Goal: Task Accomplishment & Management: Complete application form

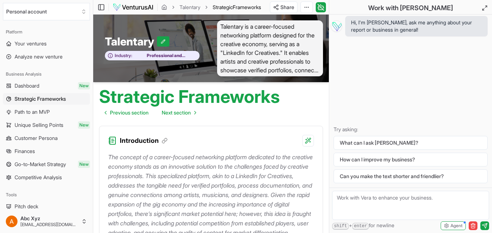
scroll to position [1722, 0]
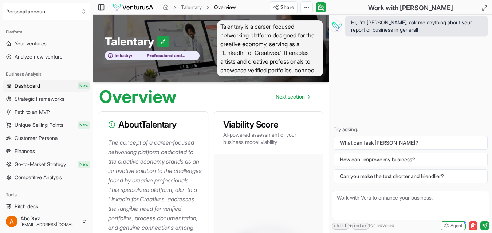
scroll to position [597, 0]
